Goal: Task Accomplishment & Management: Use online tool/utility

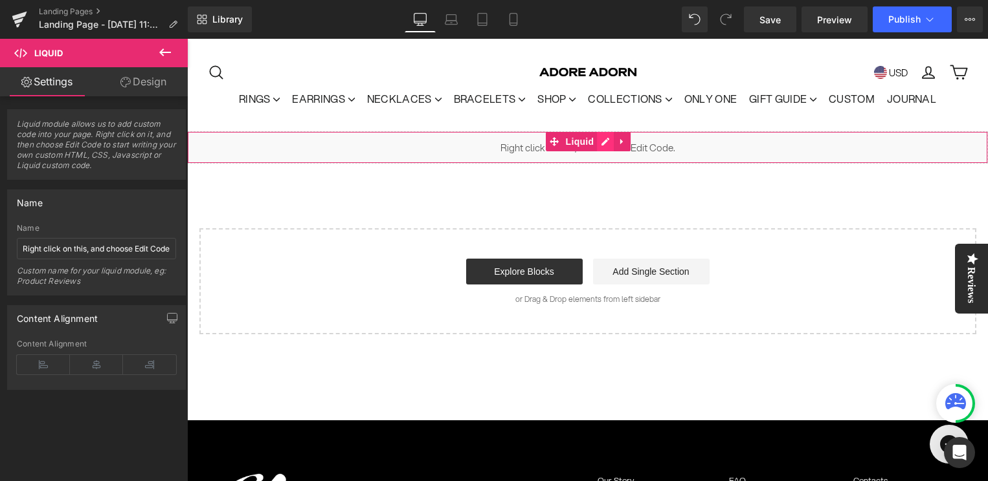
click at [604, 142] on div "Liquid" at bounding box center [587, 147] width 801 height 32
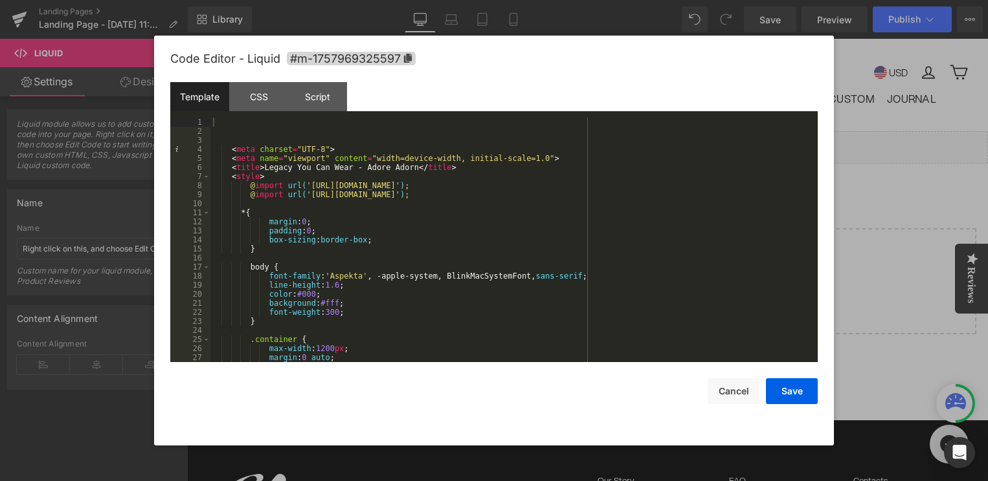
click at [418, 178] on div "< meta charset = "UTF-8" > < meta name = "viewport" content = "width=device-wid…" at bounding box center [511, 249] width 602 height 263
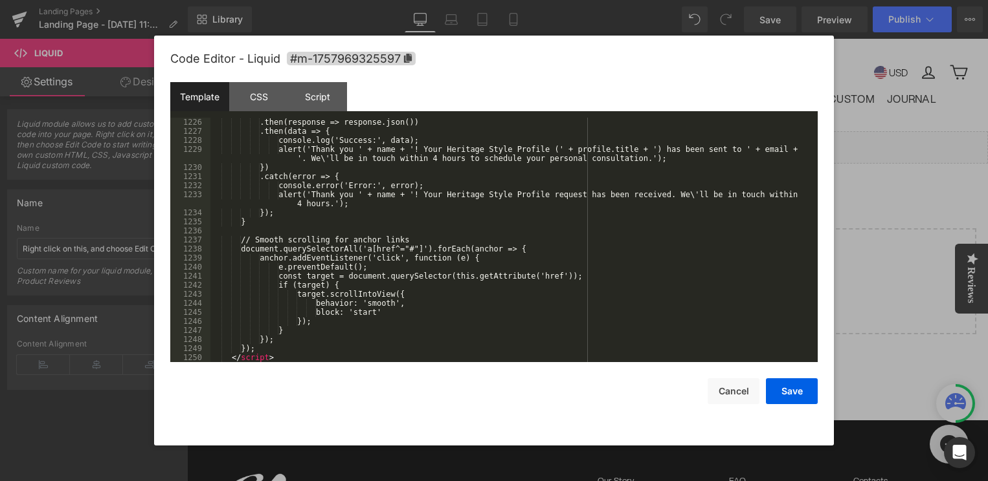
scroll to position [11542, 0]
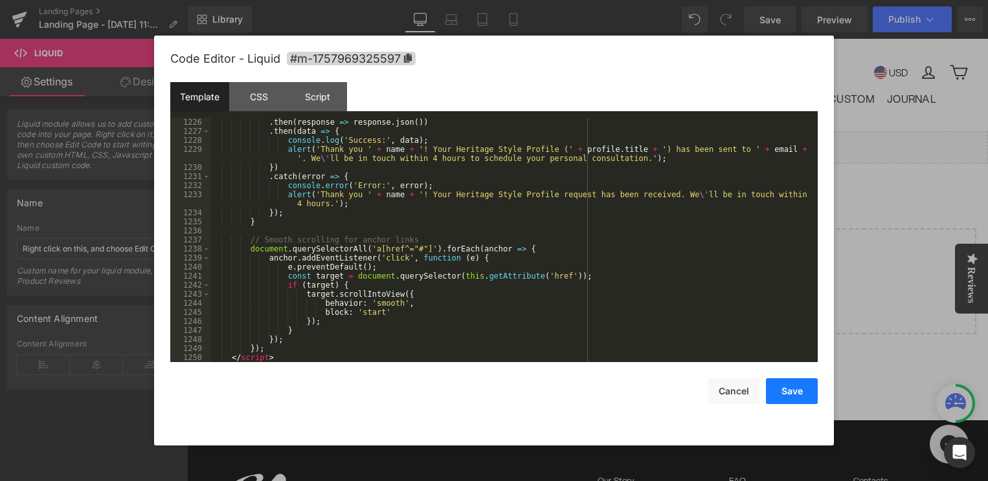
click at [791, 388] on button "Save" at bounding box center [792, 392] width 52 height 26
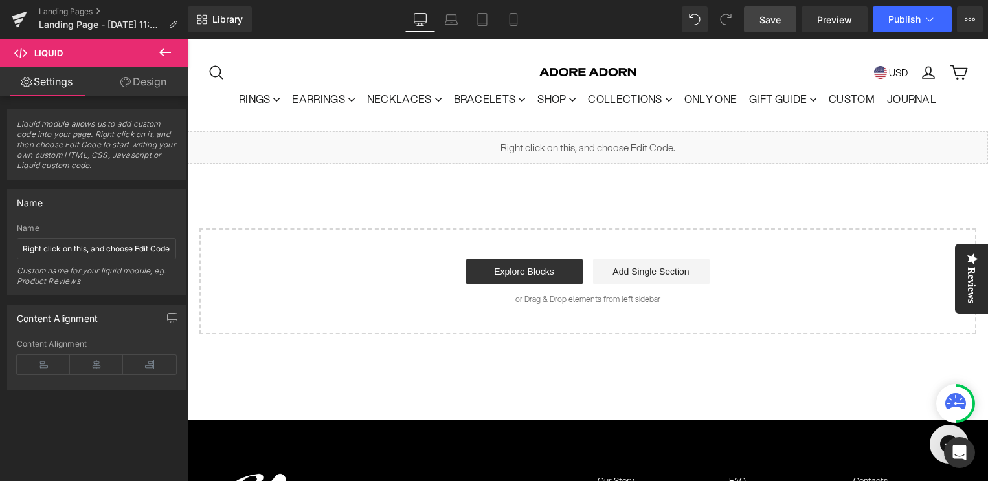
click at [768, 30] on link "Save" at bounding box center [770, 19] width 52 height 26
click at [841, 13] on span "Preview" at bounding box center [834, 20] width 35 height 14
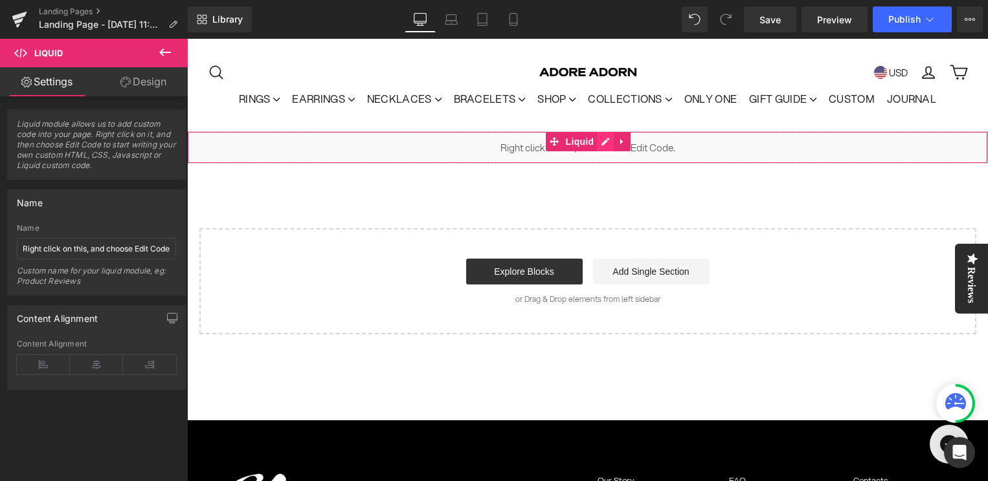
click at [597, 144] on div "Liquid" at bounding box center [587, 147] width 801 height 32
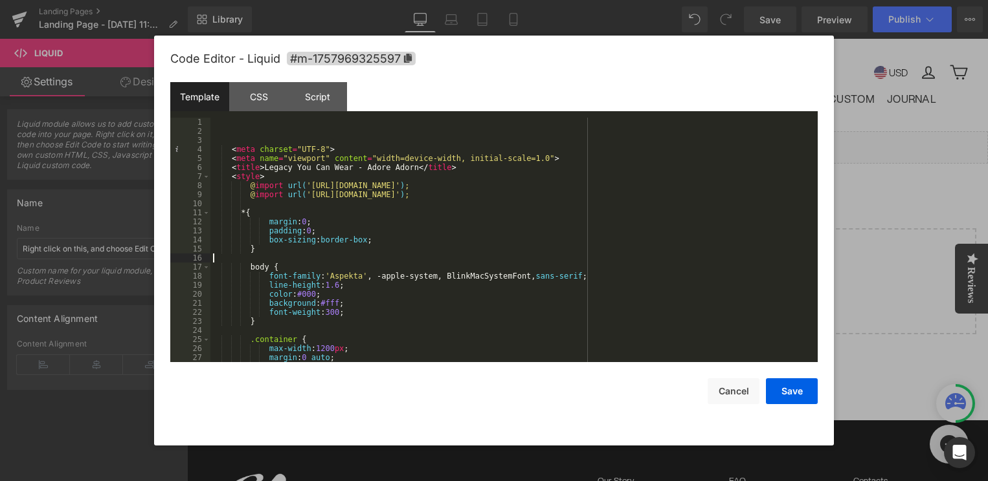
click at [479, 258] on div "< meta charset = "UTF-8" > < meta name = "viewport" content = "width=device-wid…" at bounding box center [511, 249] width 602 height 263
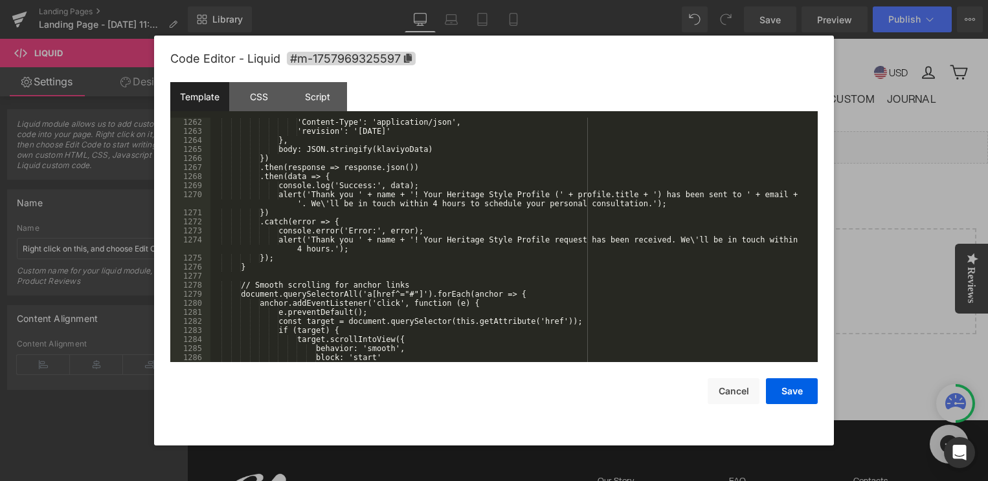
scroll to position [12149, 0]
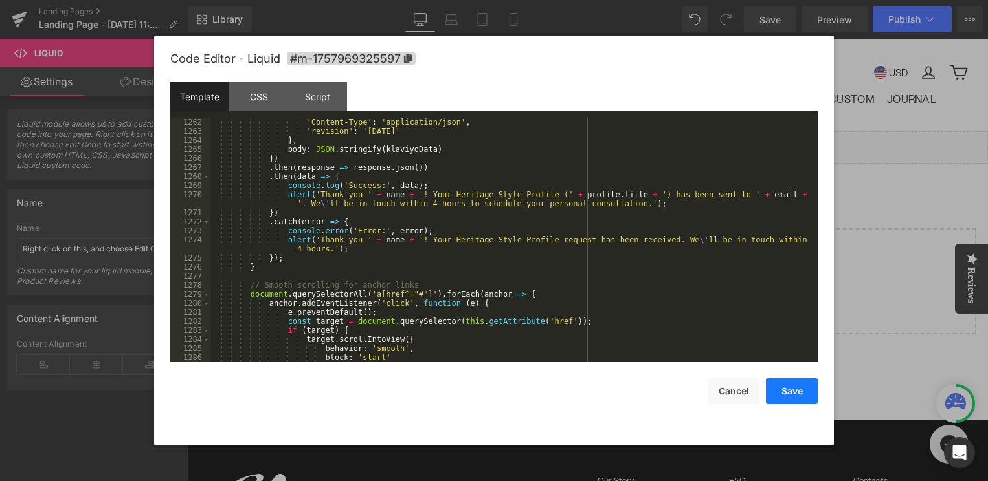
click at [806, 390] on button "Save" at bounding box center [792, 392] width 52 height 26
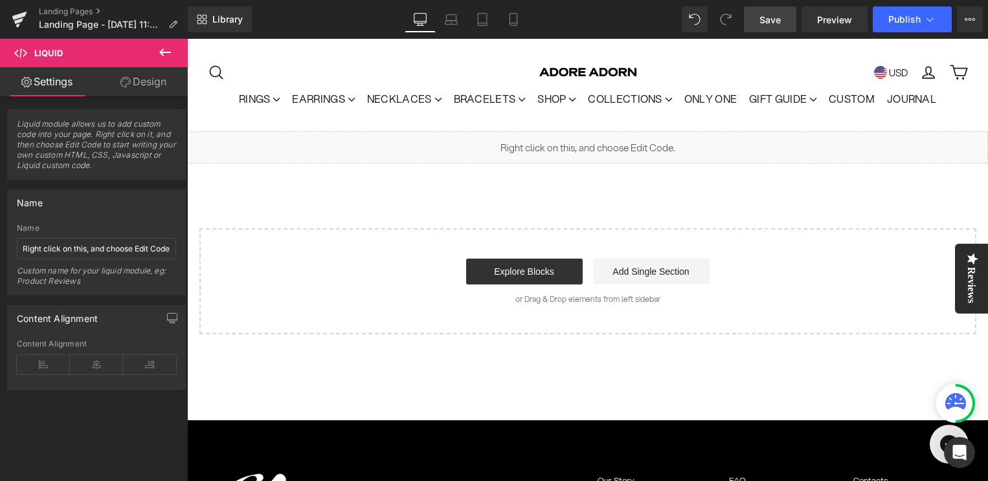
click at [769, 24] on span "Save" at bounding box center [769, 20] width 21 height 14
click at [825, 28] on link "Preview" at bounding box center [834, 19] width 66 height 26
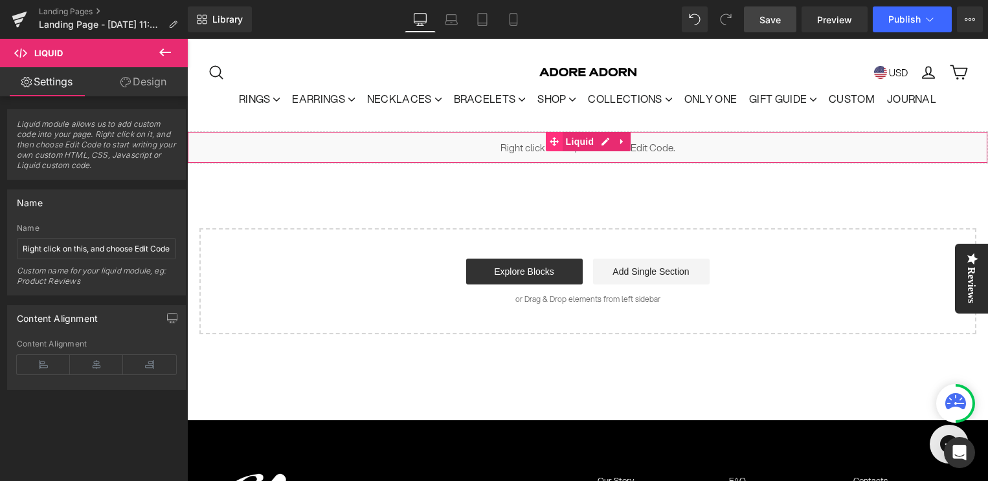
click at [555, 149] on span at bounding box center [554, 141] width 17 height 19
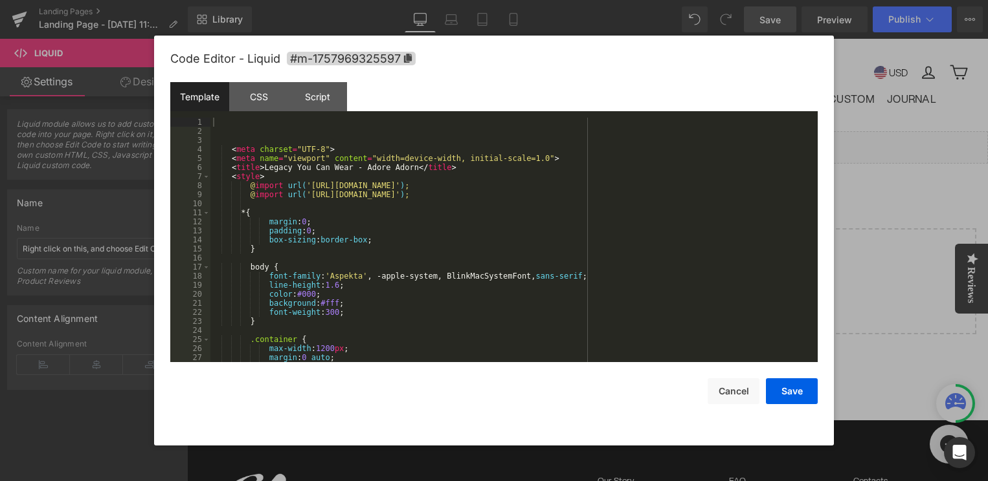
click at [602, 140] on div "Liquid" at bounding box center [587, 147] width 801 height 32
click at [481, 202] on div "< meta charset = "UTF-8" > < meta name = "viewport" content = "width=device-wid…" at bounding box center [511, 249] width 602 height 263
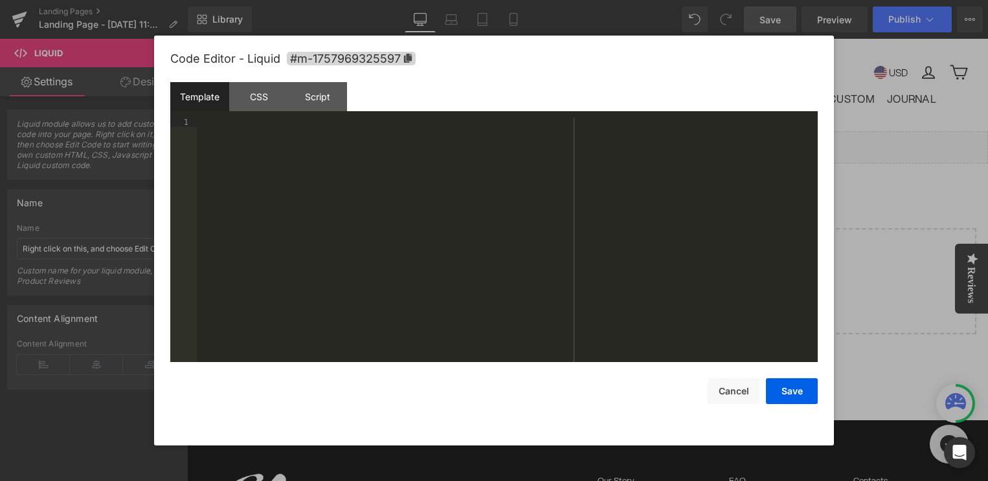
scroll to position [12186, 0]
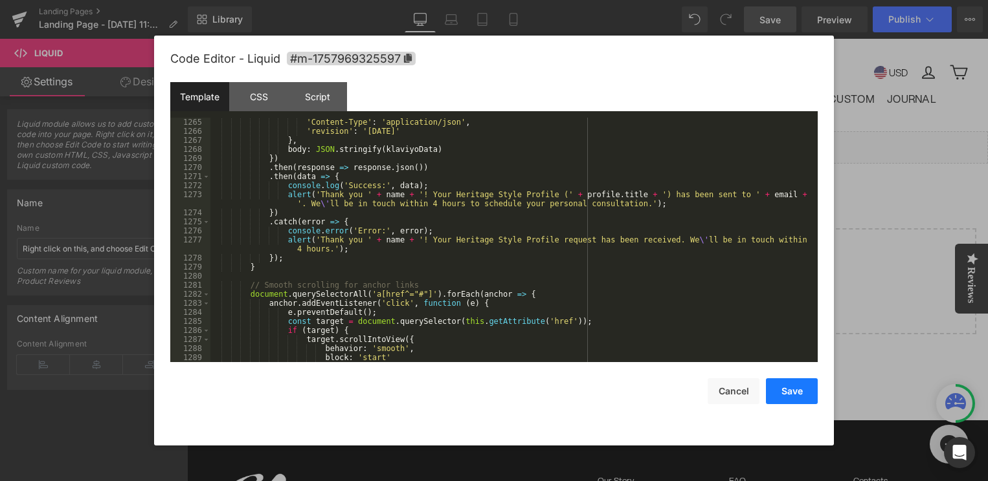
click at [797, 392] on button "Save" at bounding box center [792, 392] width 52 height 26
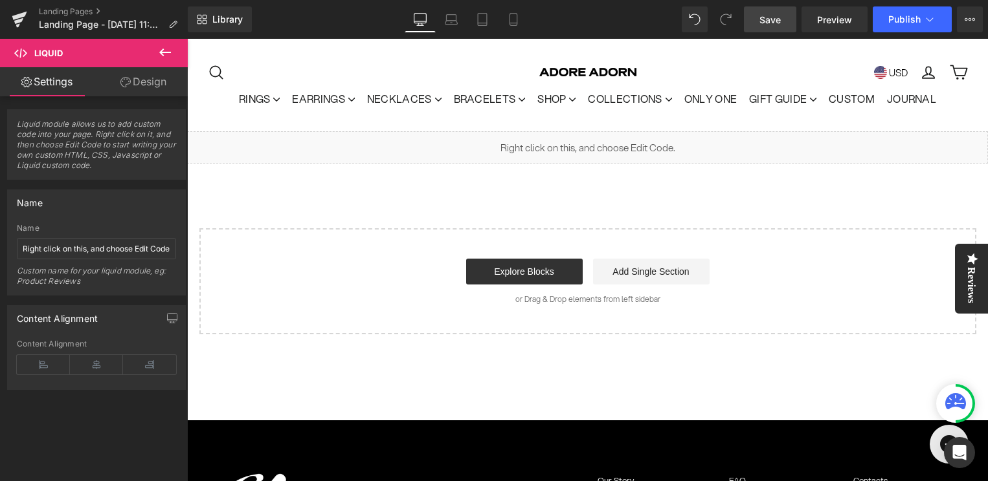
click at [769, 18] on span "Save" at bounding box center [769, 20] width 21 height 14
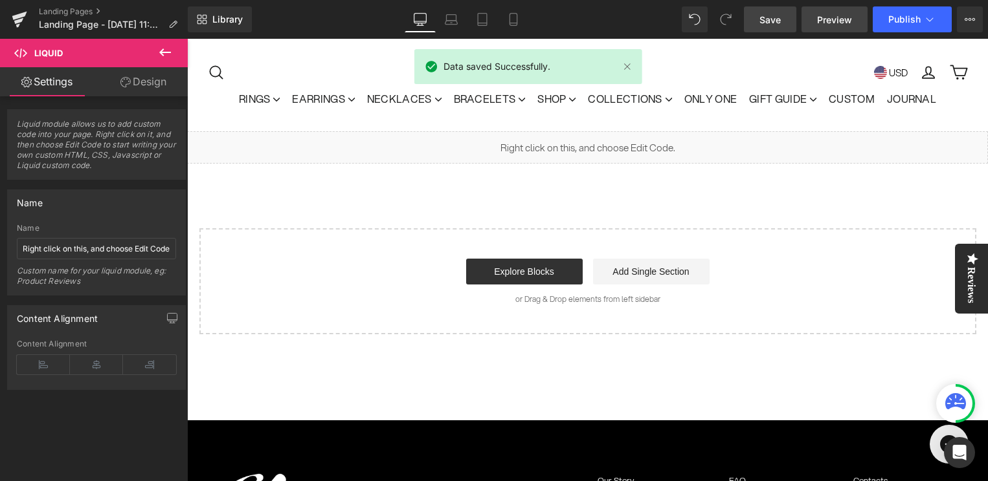
click at [839, 14] on span "Preview" at bounding box center [834, 20] width 35 height 14
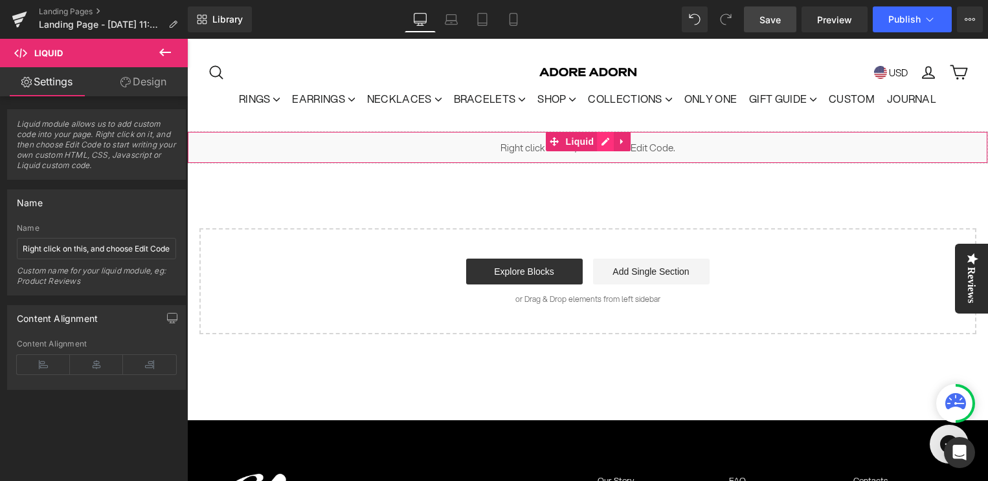
click at [612, 140] on div "Liquid" at bounding box center [587, 147] width 801 height 32
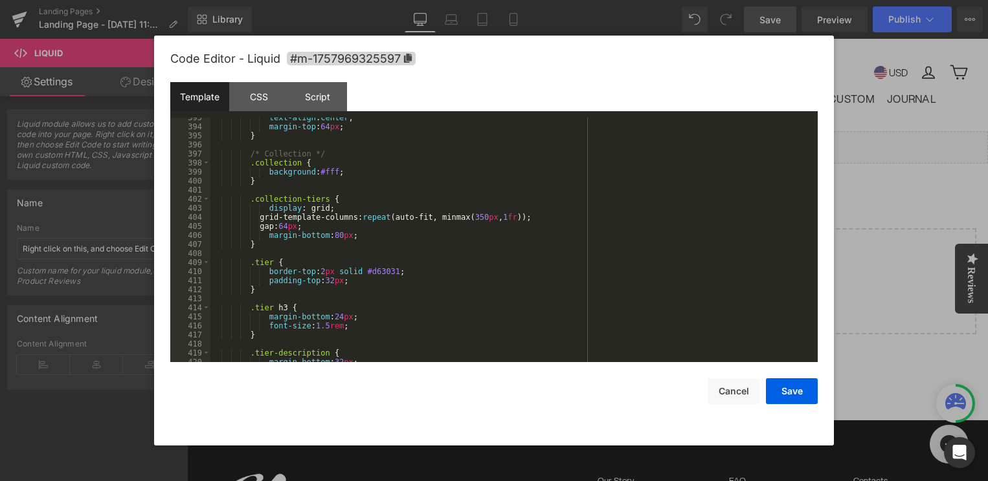
scroll to position [3577, 0]
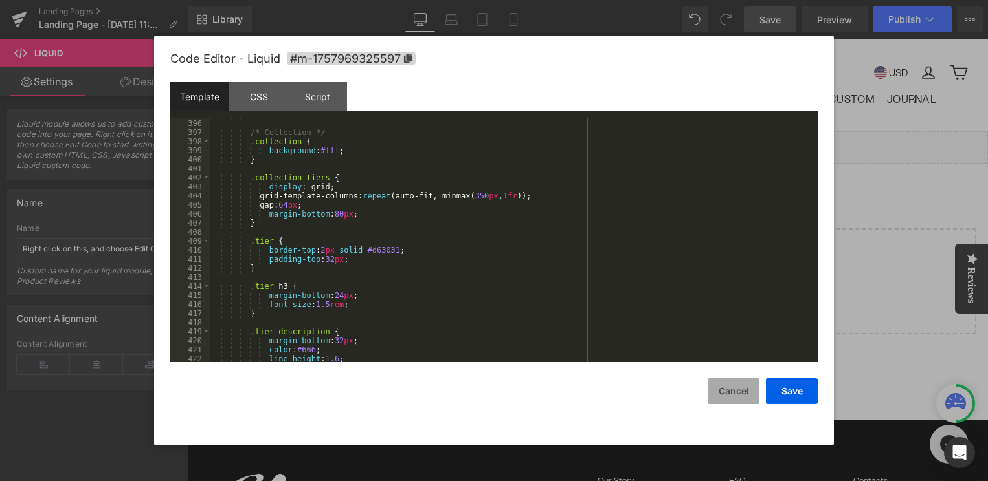
click at [720, 390] on button "Cancel" at bounding box center [733, 392] width 52 height 26
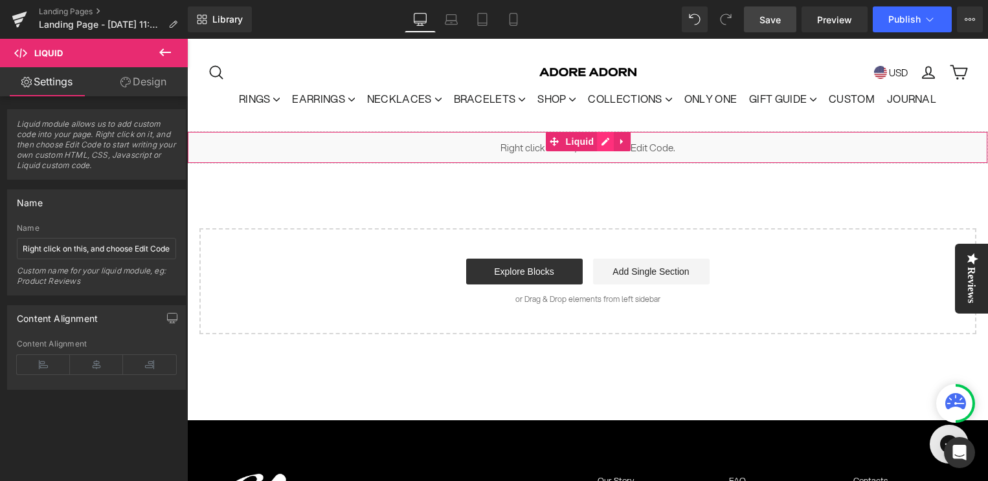
click at [605, 143] on div "Liquid" at bounding box center [587, 147] width 801 height 32
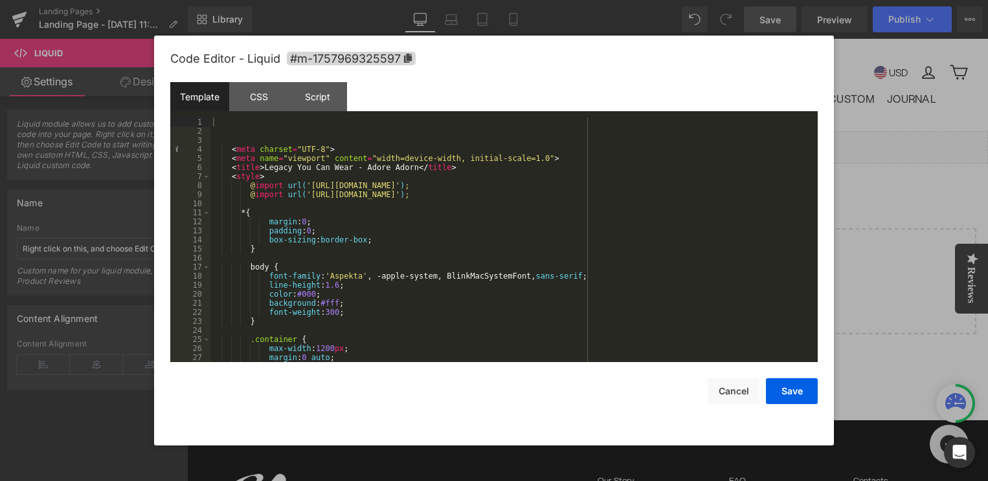
click at [420, 315] on div "< meta charset = "UTF-8" > < meta name = "viewport" content = "width=device-wid…" at bounding box center [511, 249] width 602 height 263
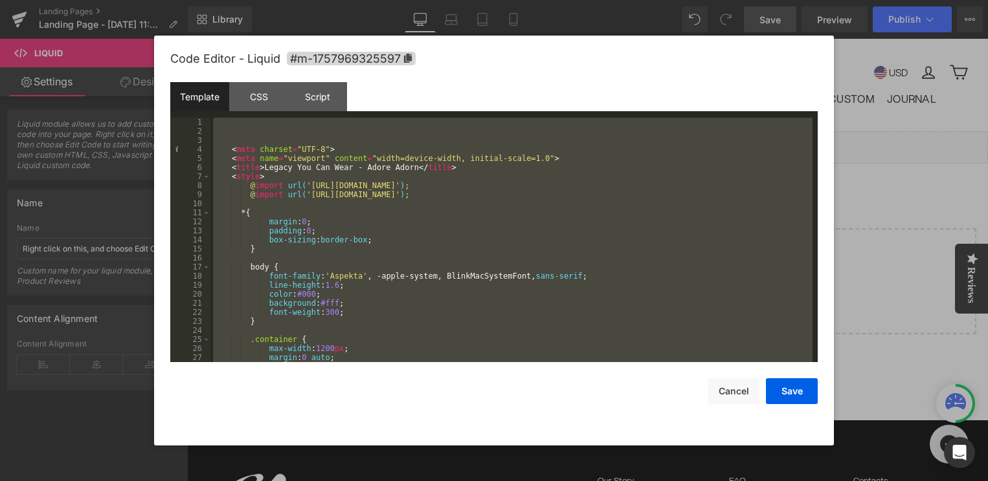
scroll to position [12240, 0]
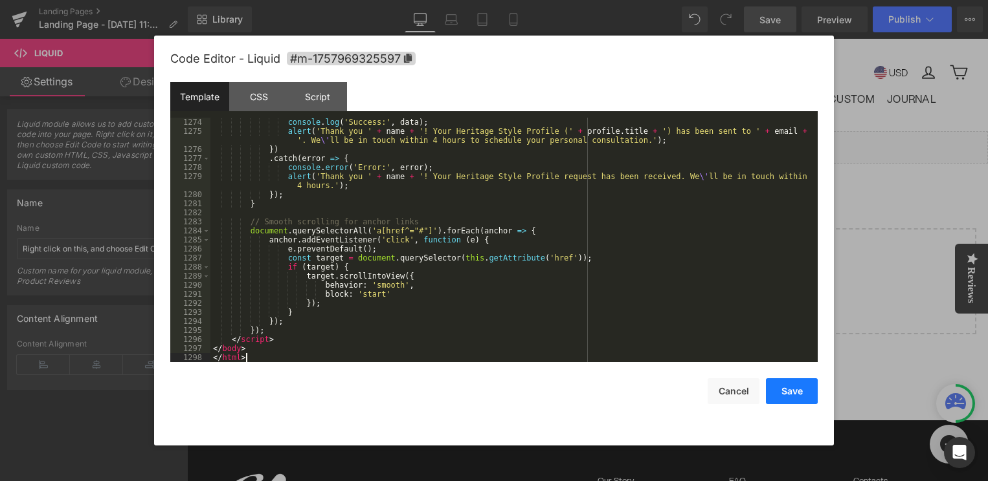
click at [799, 401] on button "Save" at bounding box center [792, 392] width 52 height 26
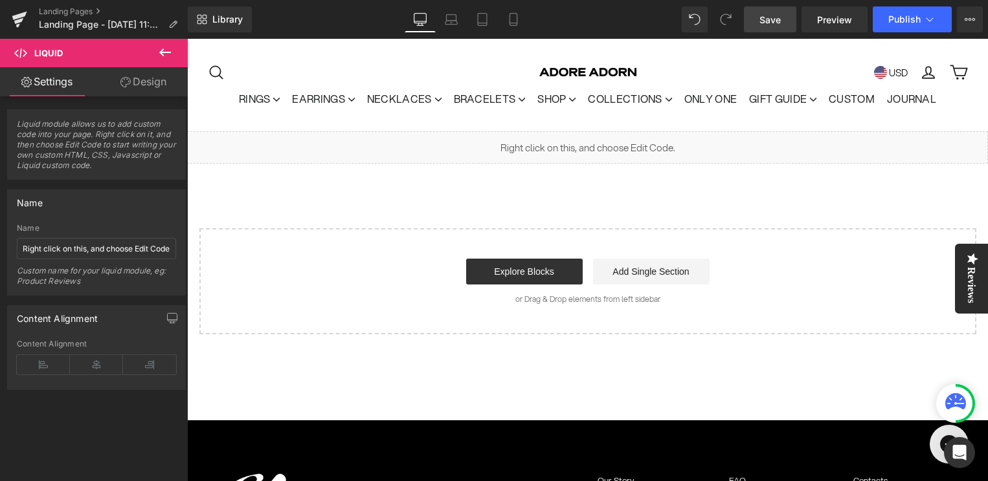
click at [769, 23] on span "Save" at bounding box center [769, 20] width 21 height 14
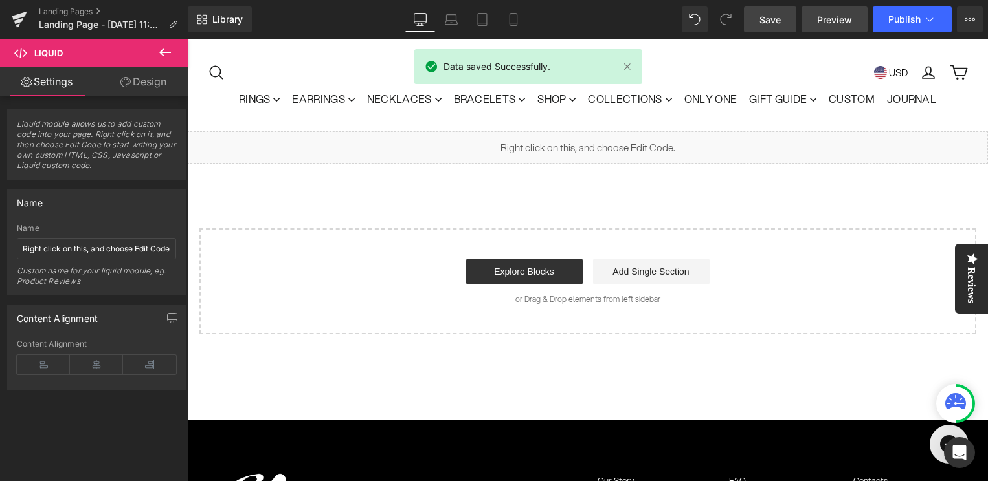
click at [833, 28] on link "Preview" at bounding box center [834, 19] width 66 height 26
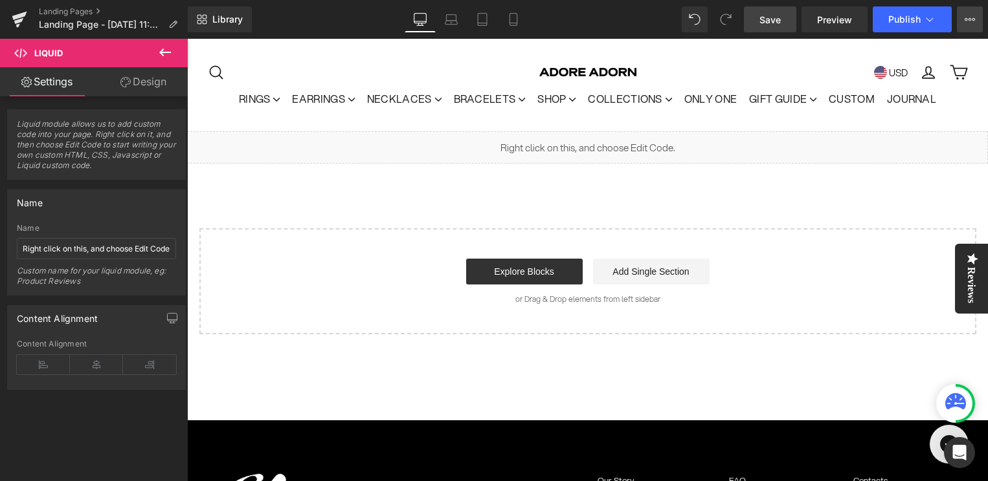
click at [966, 19] on icon at bounding box center [965, 19] width 3 height 3
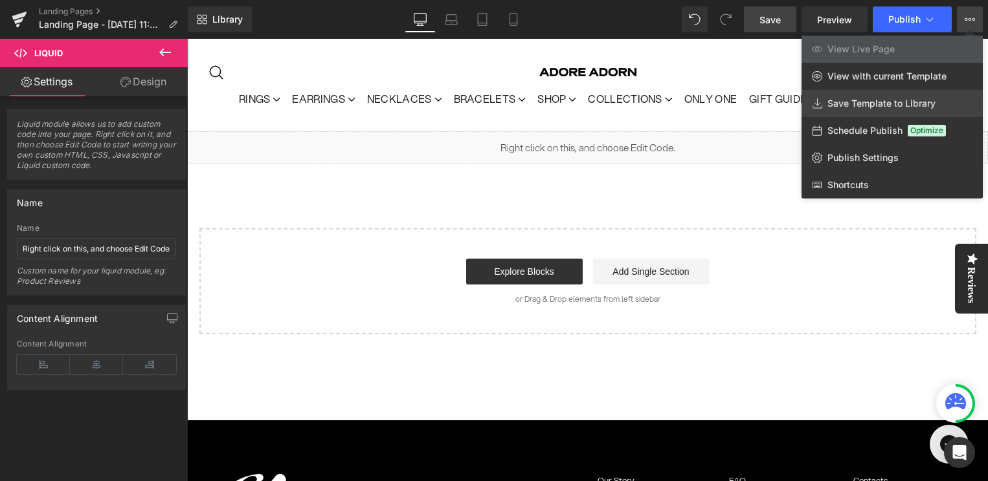
click at [889, 100] on span "Save Template to Library" at bounding box center [881, 104] width 108 height 12
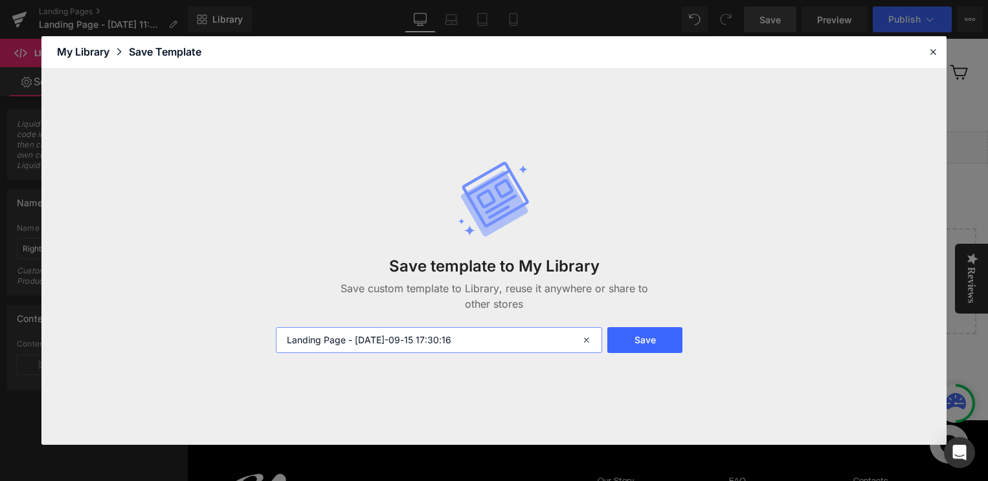
click at [551, 339] on input "Landing Page - [DATE]-09-15 17:30:16" at bounding box center [439, 340] width 326 height 26
type input "Legacy you can wear w. quiz (incomplete)"
click at [653, 342] on button "Save" at bounding box center [645, 340] width 76 height 26
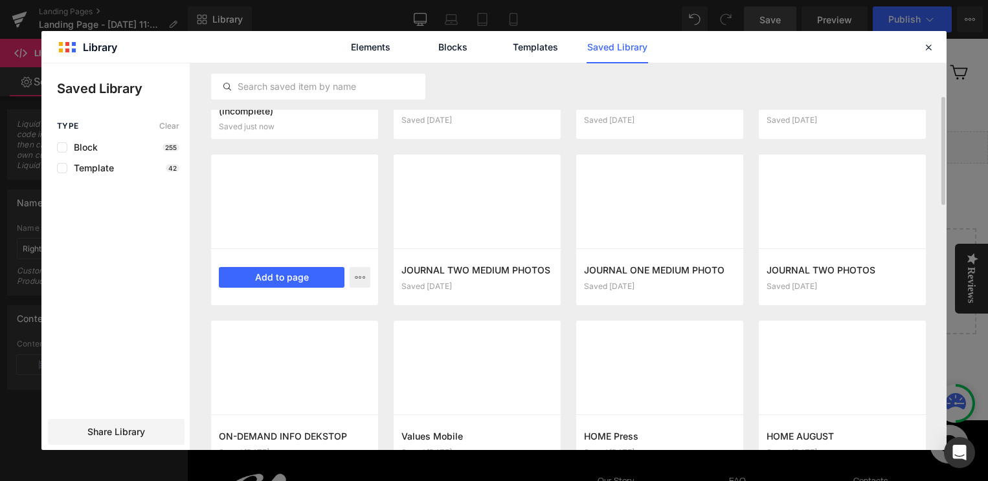
scroll to position [0, 0]
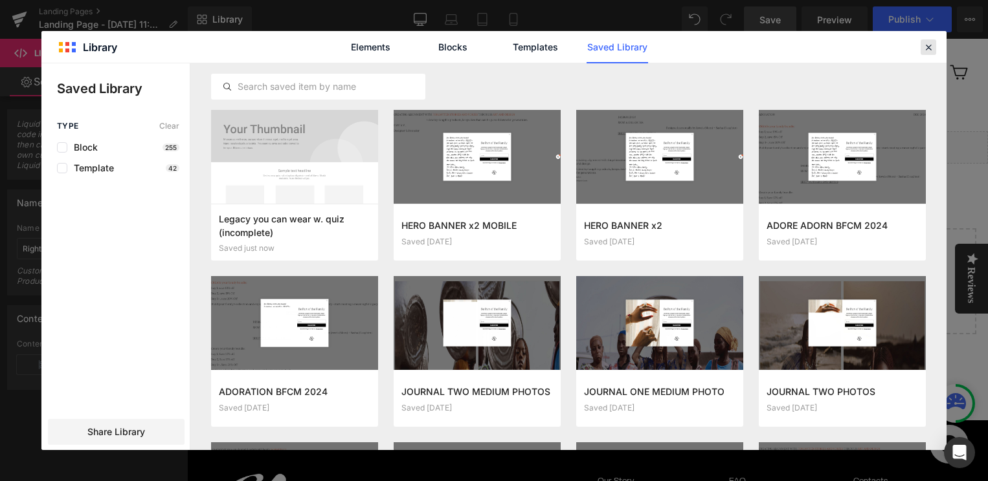
click at [924, 44] on icon at bounding box center [928, 47] width 12 height 12
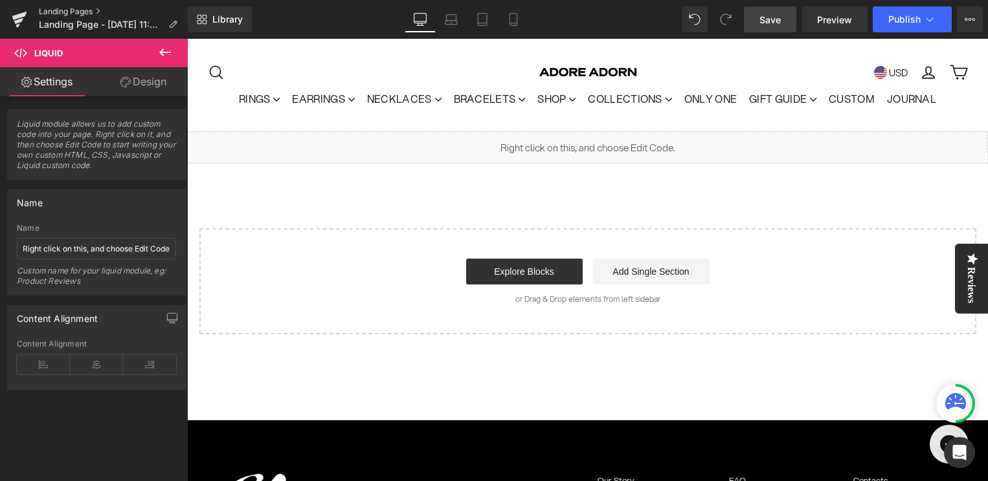
click at [60, 13] on link "Landing Pages" at bounding box center [113, 11] width 149 height 10
